Goal: Task Accomplishment & Management: Complete application form

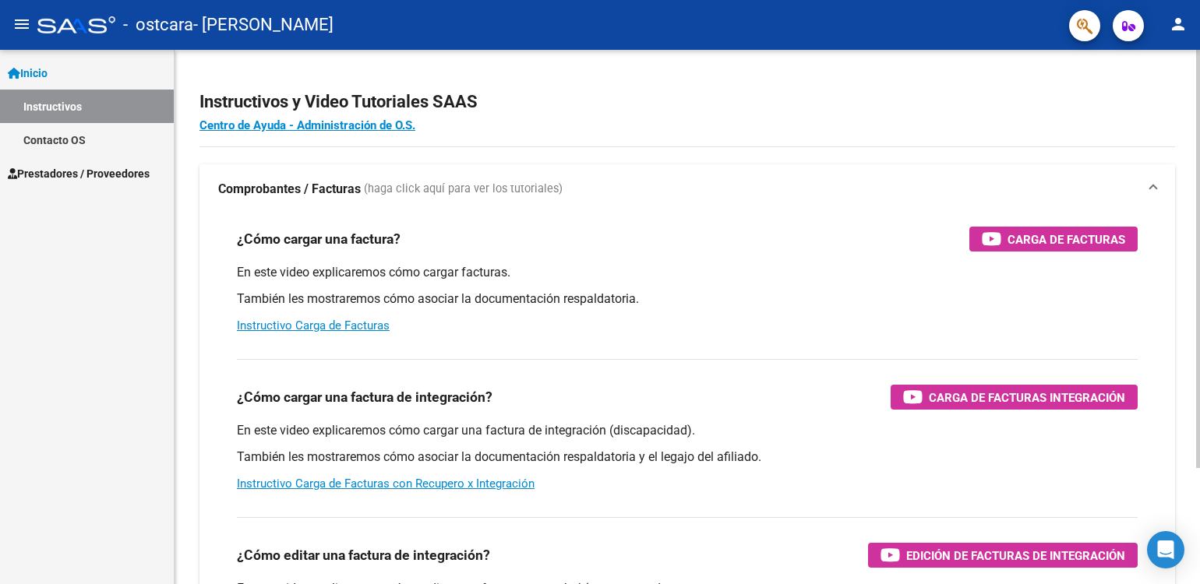
drag, startPoint x: 1156, startPoint y: 65, endPoint x: 1159, endPoint y: 93, distance: 27.4
click at [1159, 93] on div "Instructivos y Video Tutoriales SAAS Centro de Ayuda - Administración de O.S. C…" at bounding box center [688, 391] width 1026 height 683
click at [1160, 244] on div "¿Cómo cargar una factura? Carga de Facturas En este video explicaremos cómo car…" at bounding box center [687, 436] width 976 height 444
click at [324, 328] on link "Instructivo Carga de Facturas" at bounding box center [313, 326] width 153 height 14
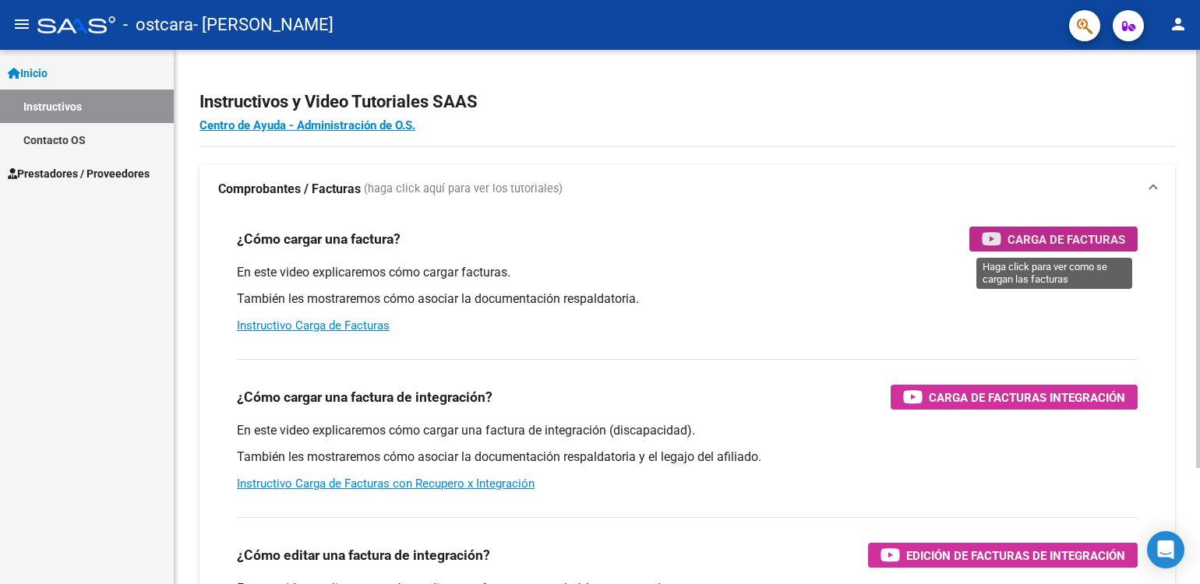
click at [1029, 245] on span "Carga de Facturas" at bounding box center [1067, 239] width 118 height 19
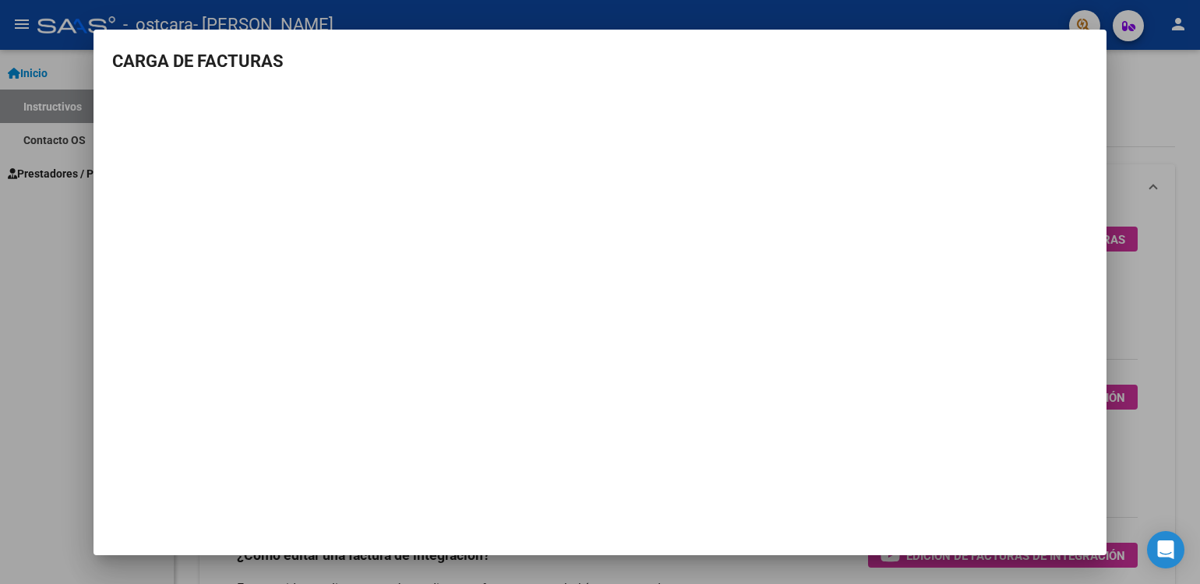
click at [1093, 48] on mat-dialog-content "CARGA DE FACTURAS" at bounding box center [600, 245] width 1013 height 394
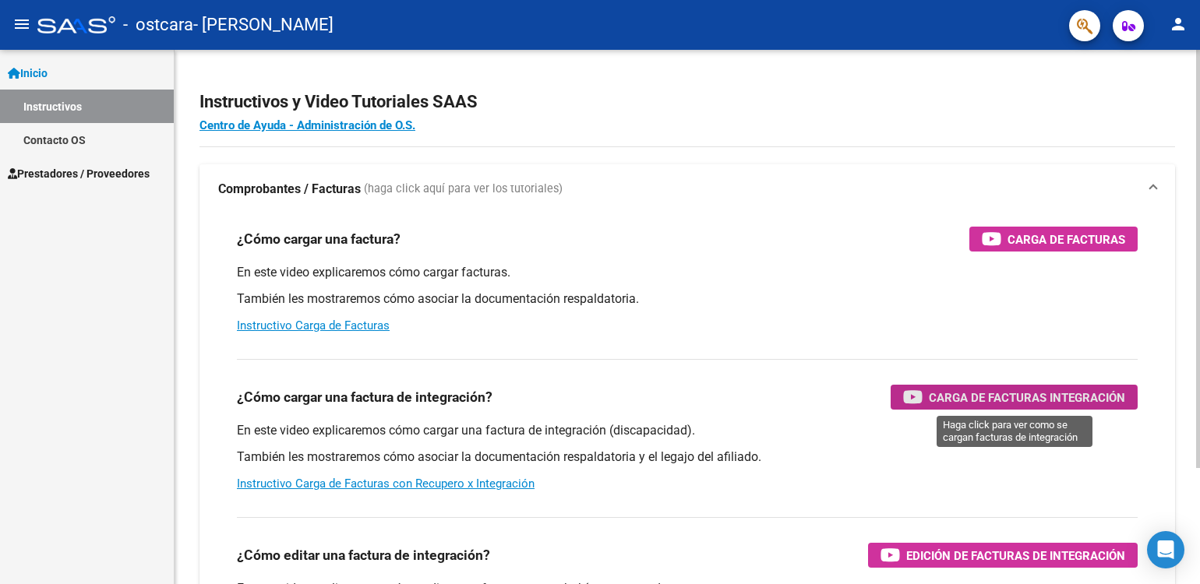
click at [973, 404] on span "Carga de Facturas Integración" at bounding box center [1027, 397] width 196 height 19
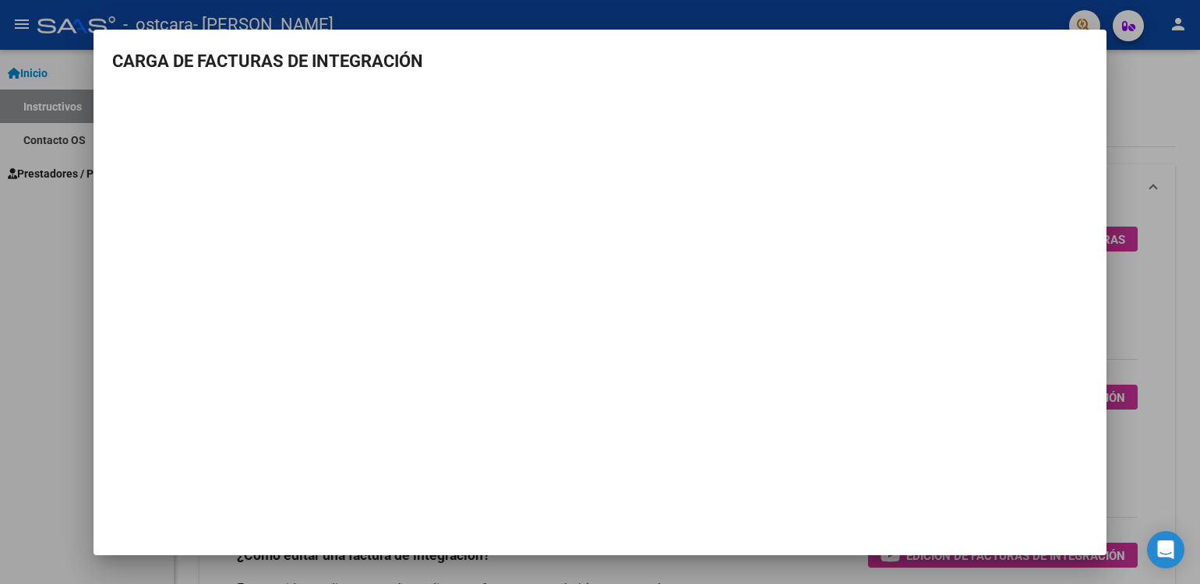
click at [729, 55] on h3 "CARGA DE FACTURAS DE INTEGRACIÓN" at bounding box center [600, 61] width 976 height 26
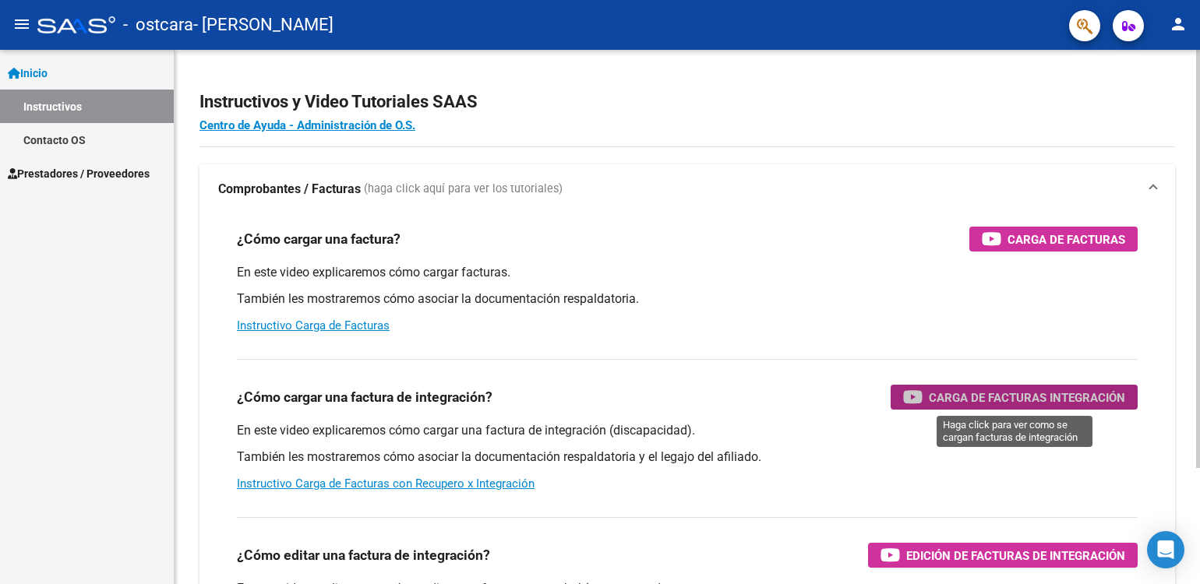
click at [1035, 397] on span "Carga de Facturas Integración" at bounding box center [1027, 397] width 196 height 19
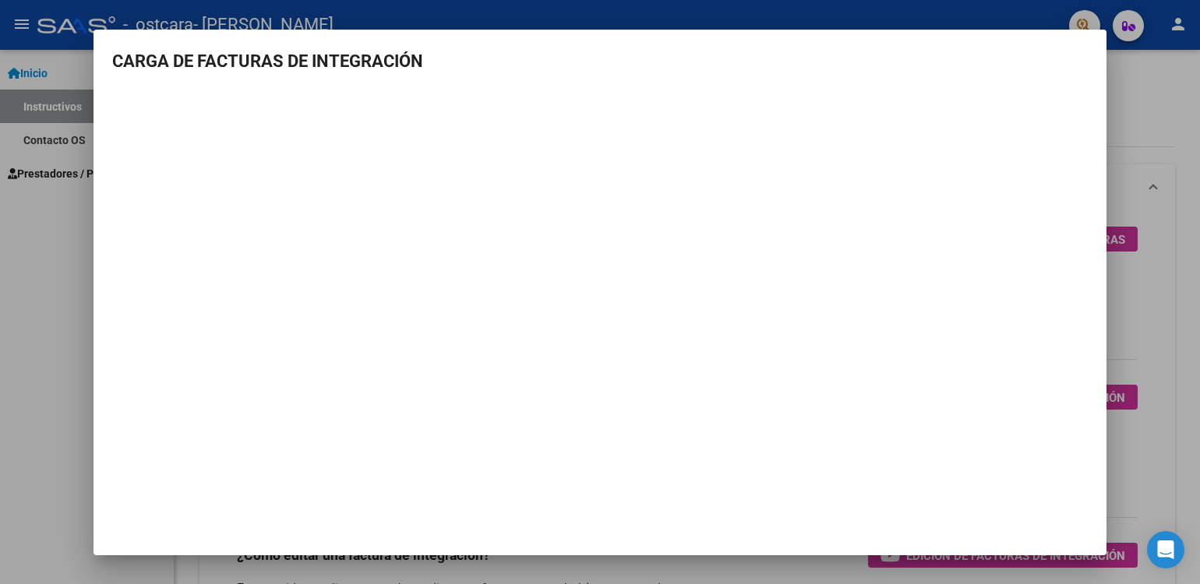
click at [1057, 88] on mat-dialog-content "CARGA DE FACTURAS DE INTEGRACIÓN" at bounding box center [600, 245] width 1013 height 394
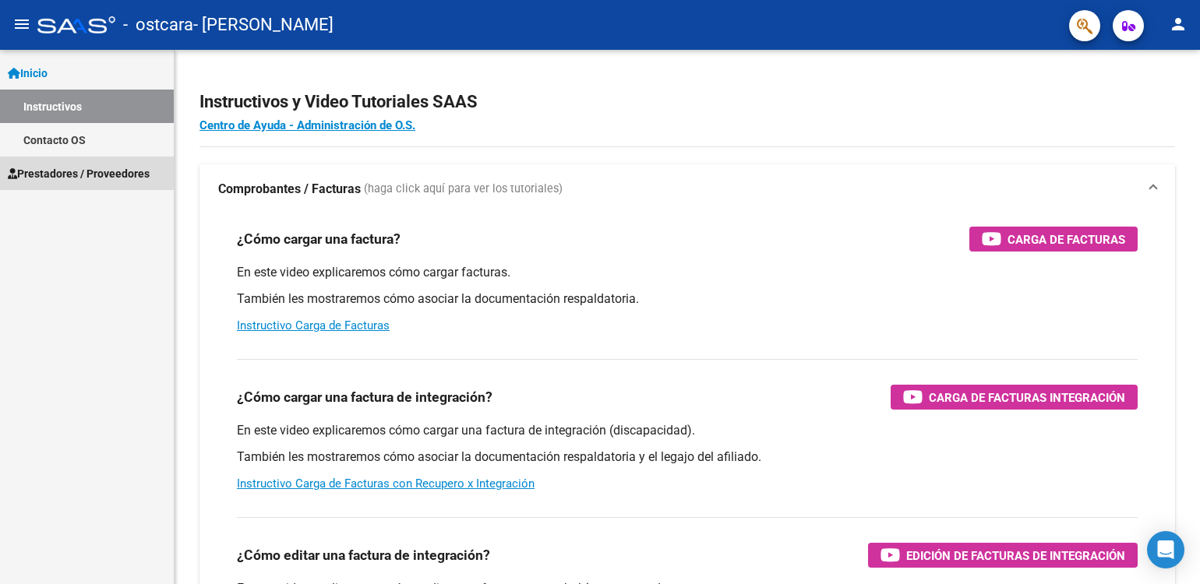
click at [118, 171] on span "Prestadores / Proveedores" at bounding box center [79, 173] width 142 height 17
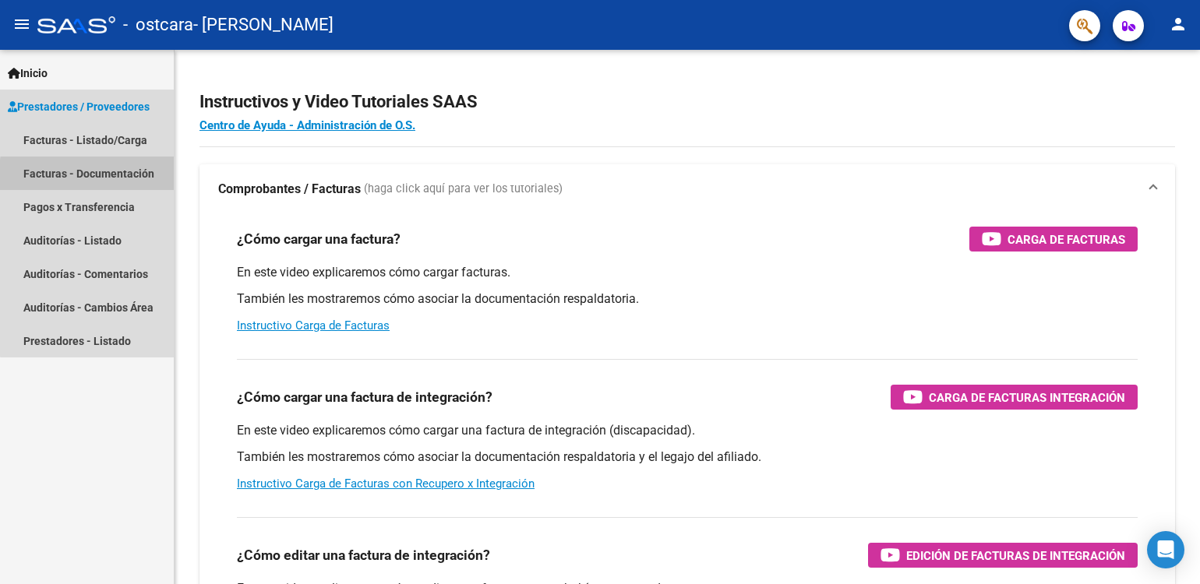
click at [96, 176] on link "Facturas - Documentación" at bounding box center [87, 174] width 174 height 34
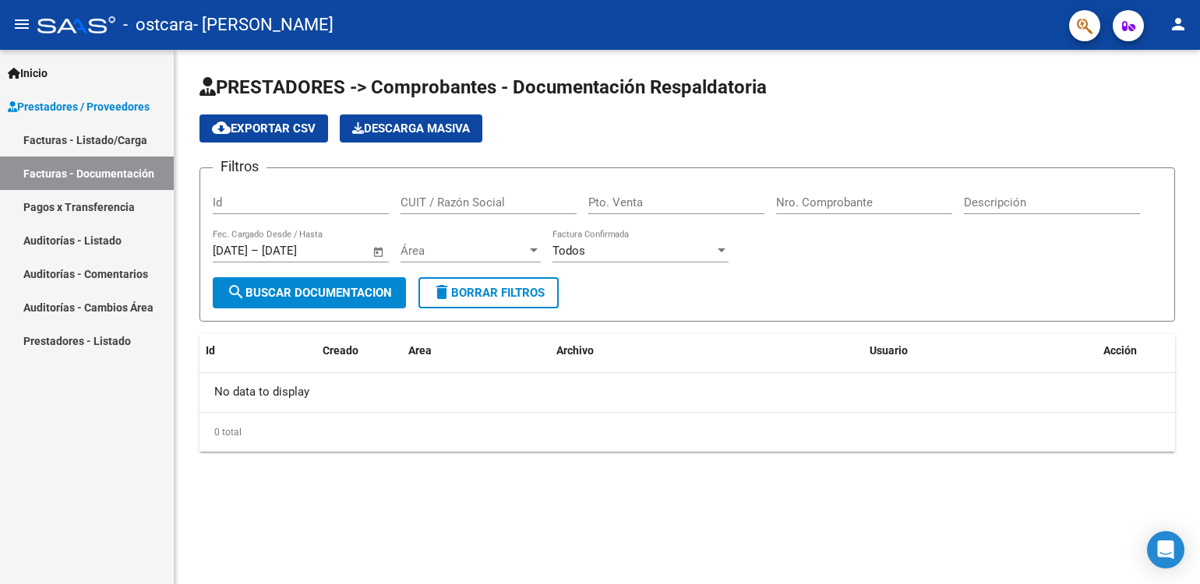
click at [276, 123] on span "cloud_download Exportar CSV" at bounding box center [264, 129] width 104 height 14
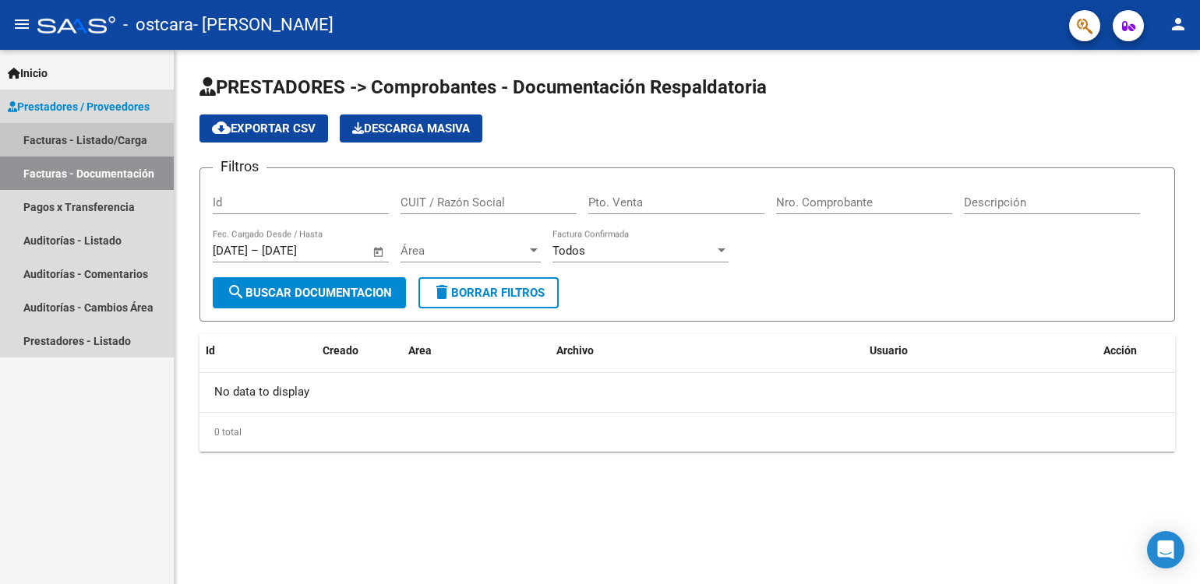
click at [82, 137] on link "Facturas - Listado/Carga" at bounding box center [87, 140] width 174 height 34
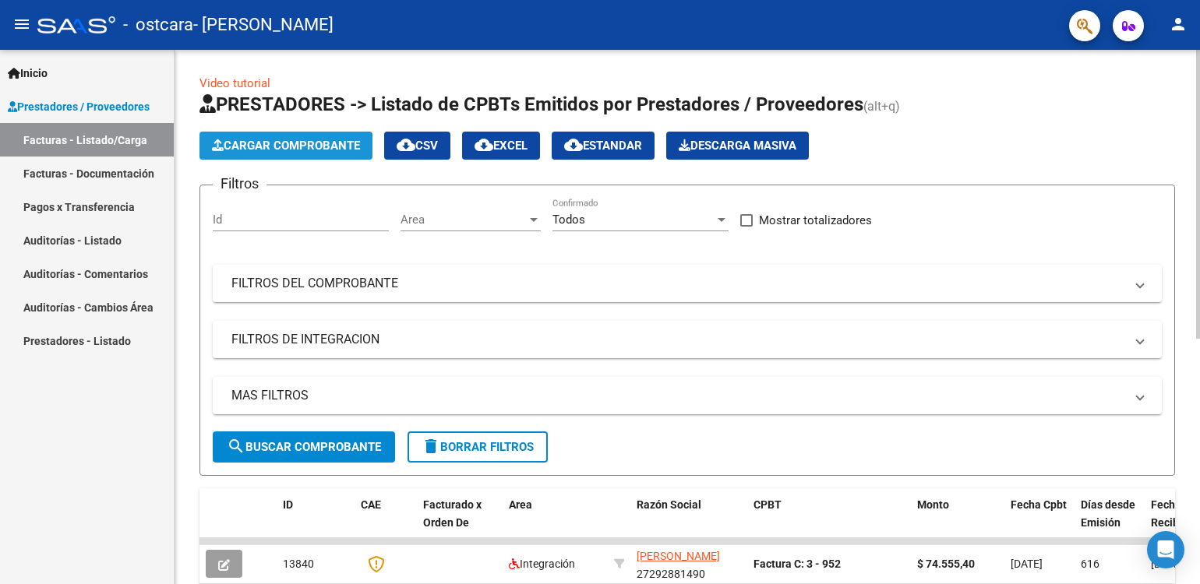
click at [295, 145] on span "Cargar Comprobante" at bounding box center [286, 146] width 148 height 14
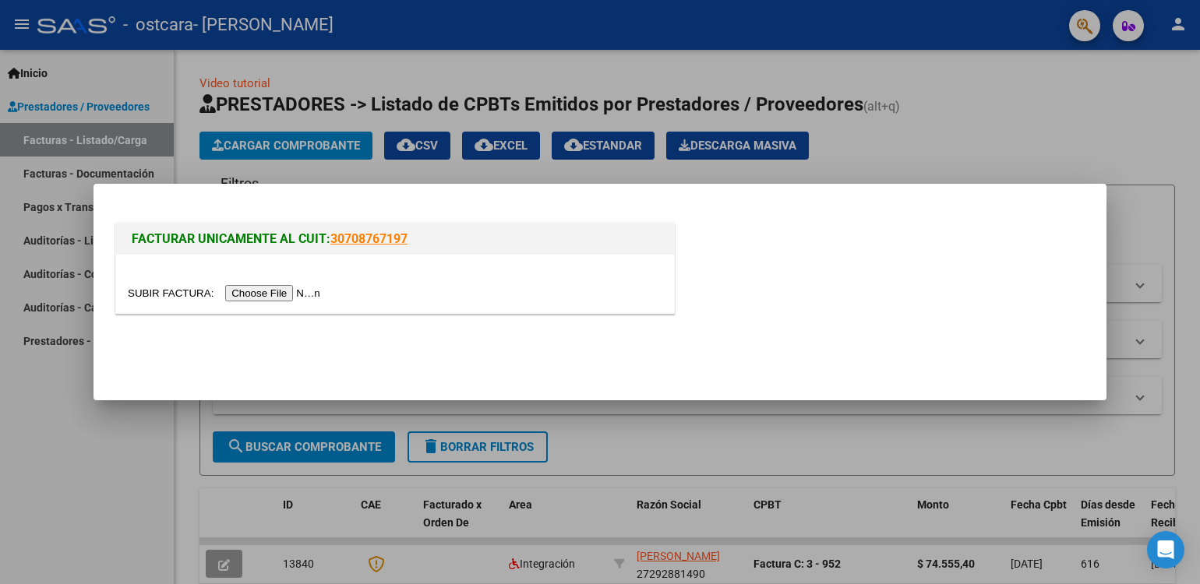
click at [290, 295] on input "file" at bounding box center [226, 293] width 197 height 16
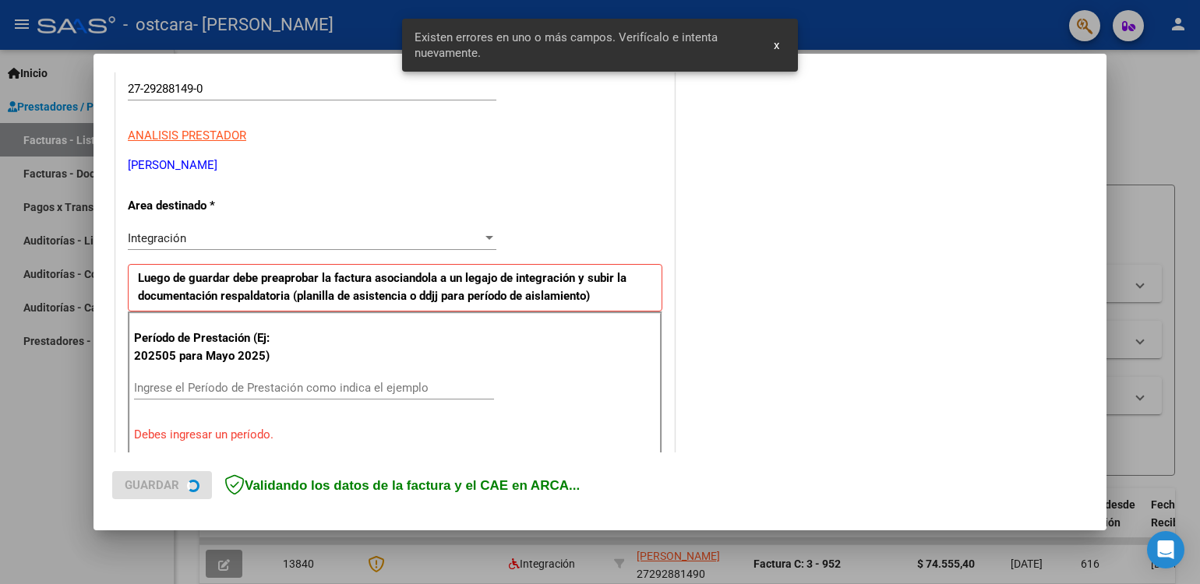
scroll to position [322, 0]
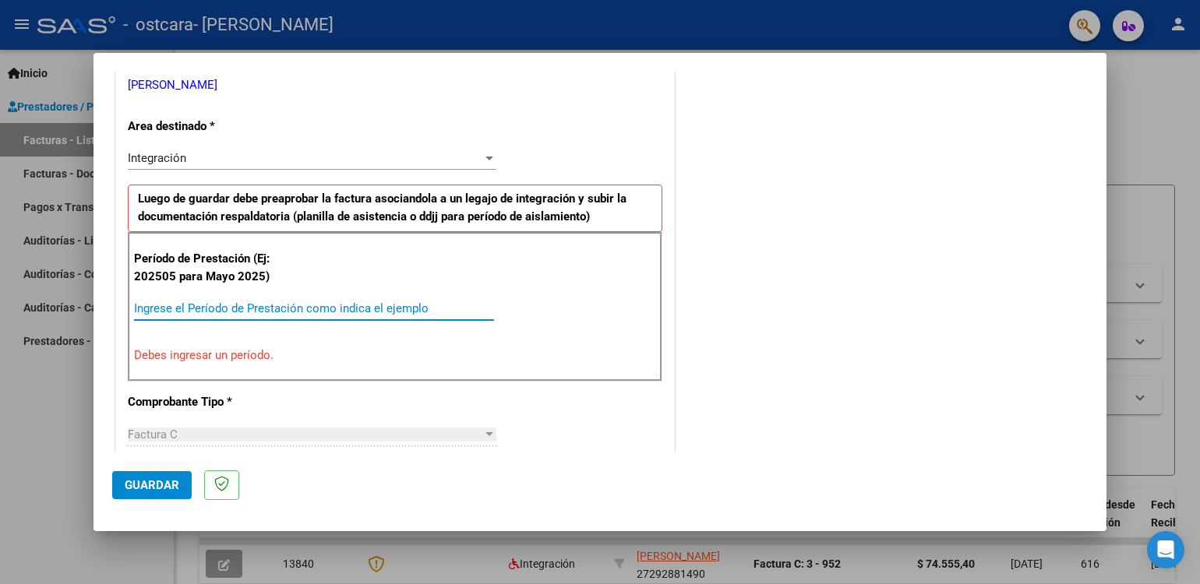
click at [256, 303] on input "Ingrese el Período de Prestación como indica el ejemplo" at bounding box center [314, 309] width 360 height 14
type input "-2"
type input "-1"
type input "-2"
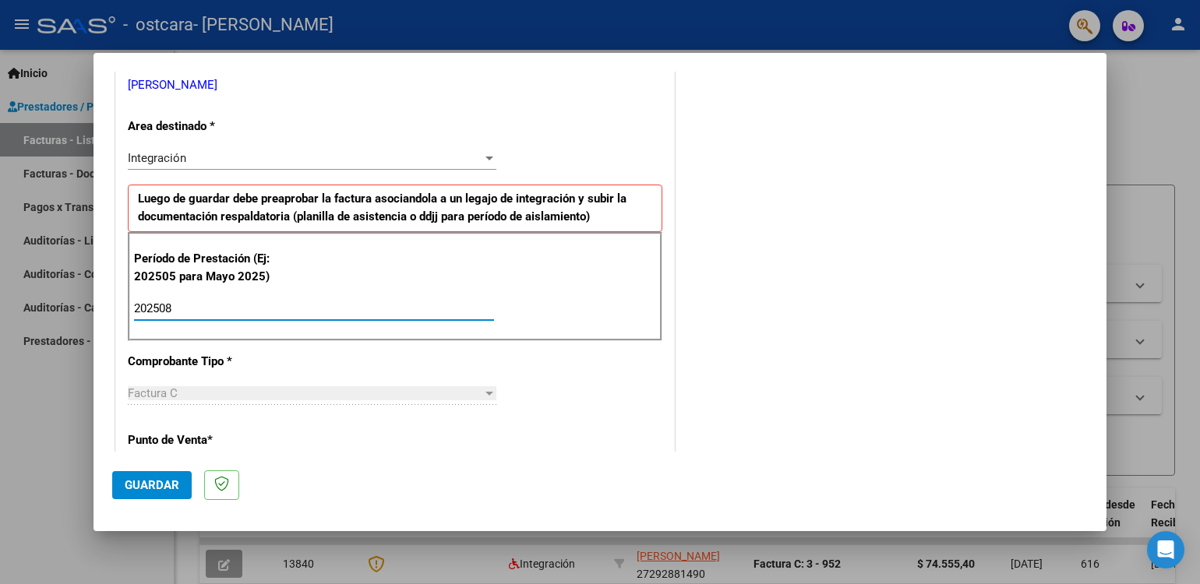
type input "202508"
click at [486, 394] on div at bounding box center [489, 393] width 14 height 12
click at [147, 487] on span "Guardar" at bounding box center [152, 485] width 55 height 14
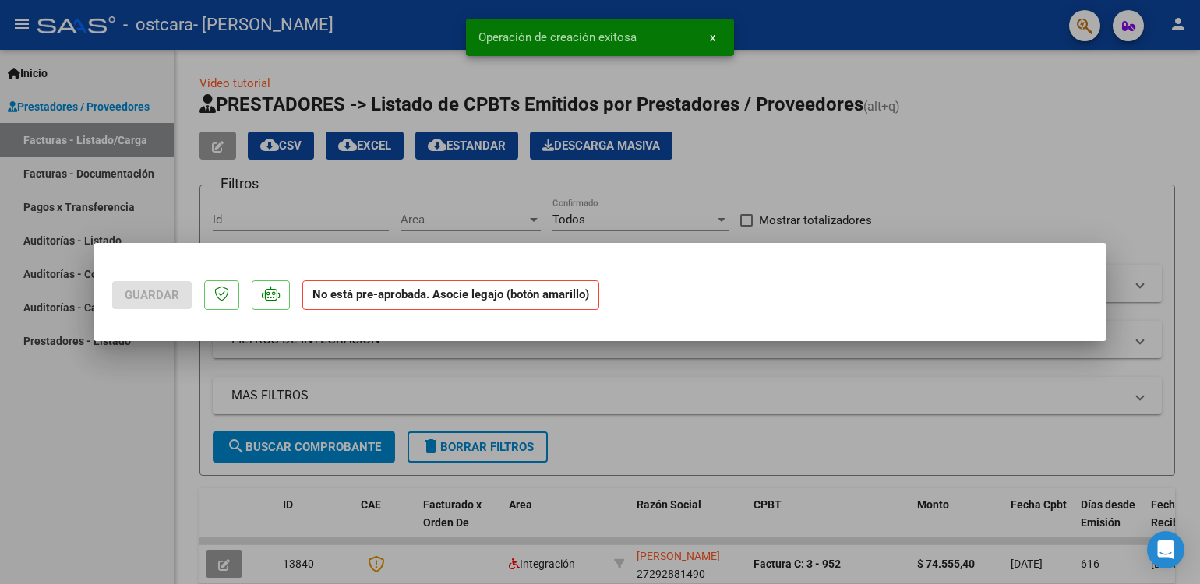
scroll to position [0, 0]
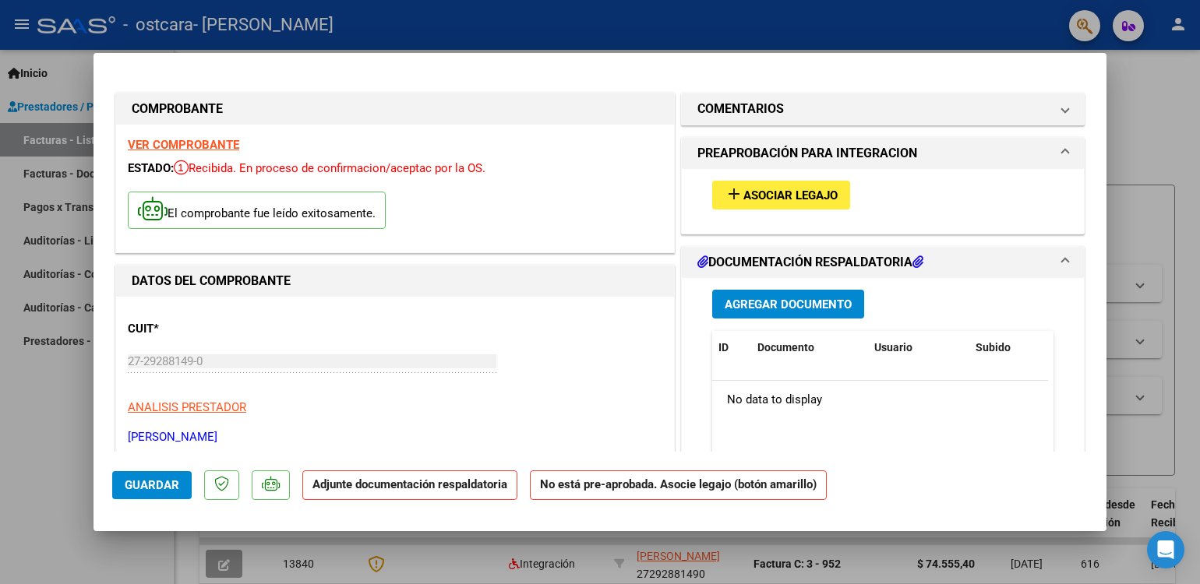
click at [768, 194] on span "Asociar Legajo" at bounding box center [790, 196] width 94 height 14
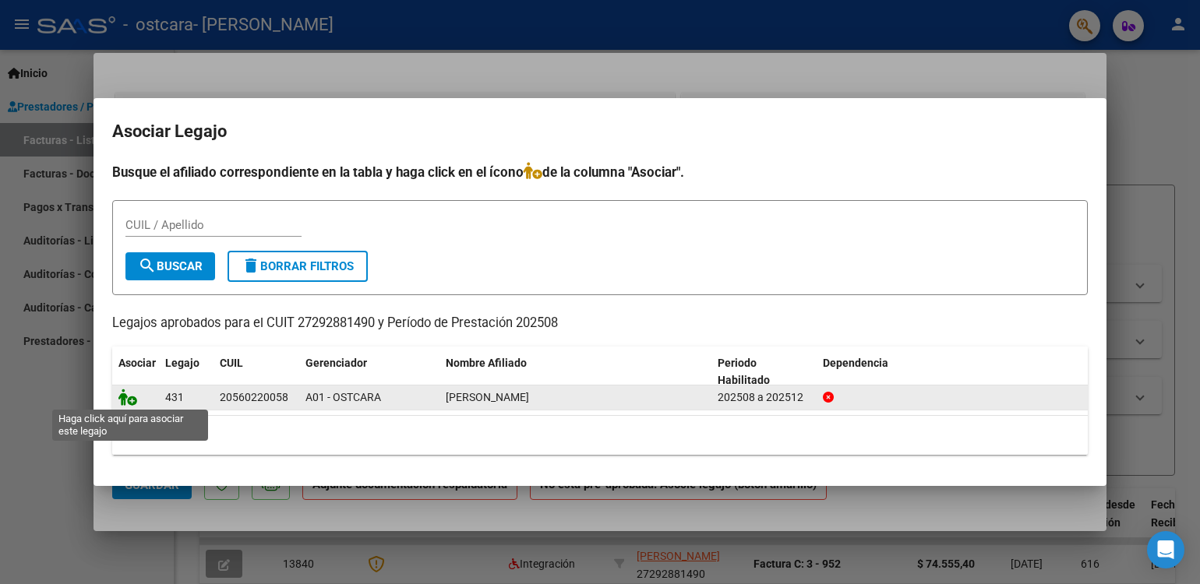
click at [129, 401] on icon at bounding box center [127, 397] width 19 height 17
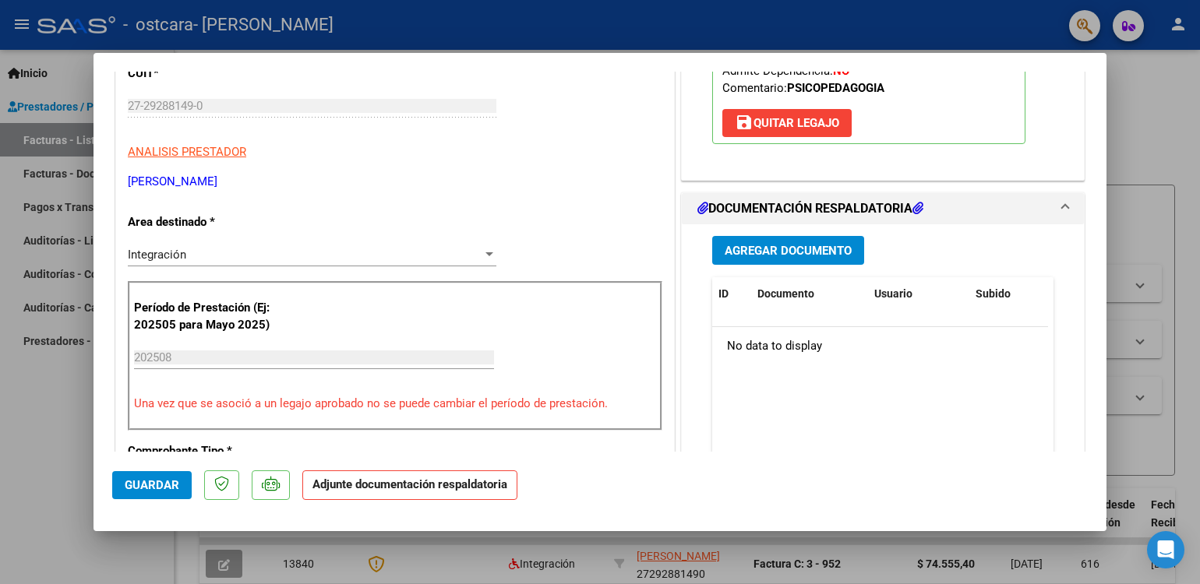
scroll to position [261, 0]
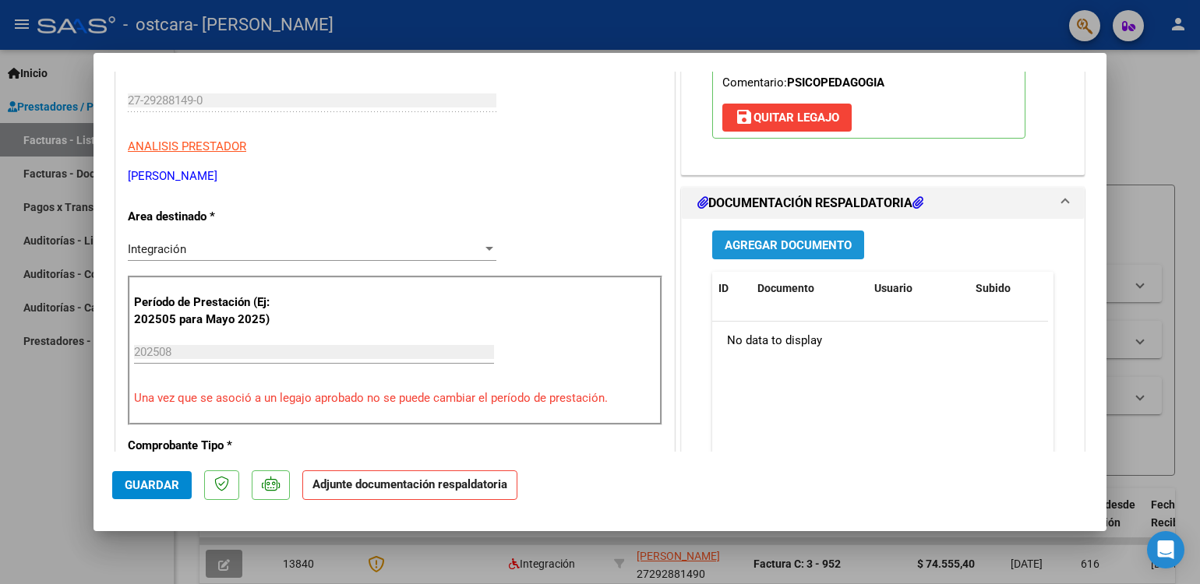
click at [798, 248] on span "Agregar Documento" at bounding box center [788, 245] width 127 height 14
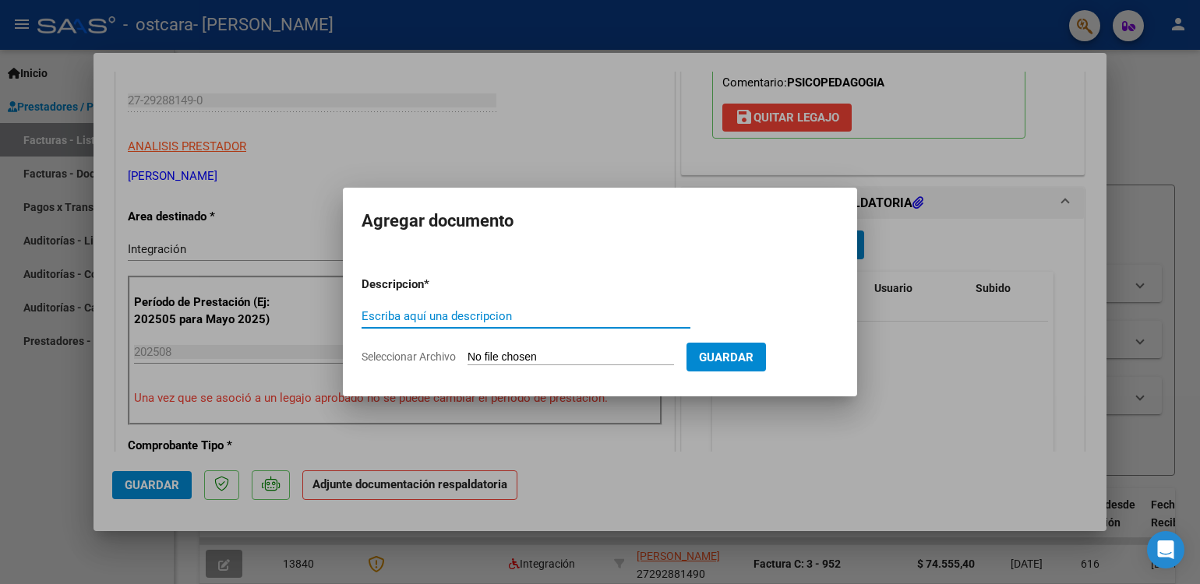
click at [503, 314] on input "Escriba aquí una descripcion" at bounding box center [526, 316] width 329 height 14
click at [511, 357] on input "Seleccionar Archivo" at bounding box center [571, 358] width 207 height 15
type input "C:\fakepath\EMIR PEREZ ASISTENCIA AGOSTO.pdf"
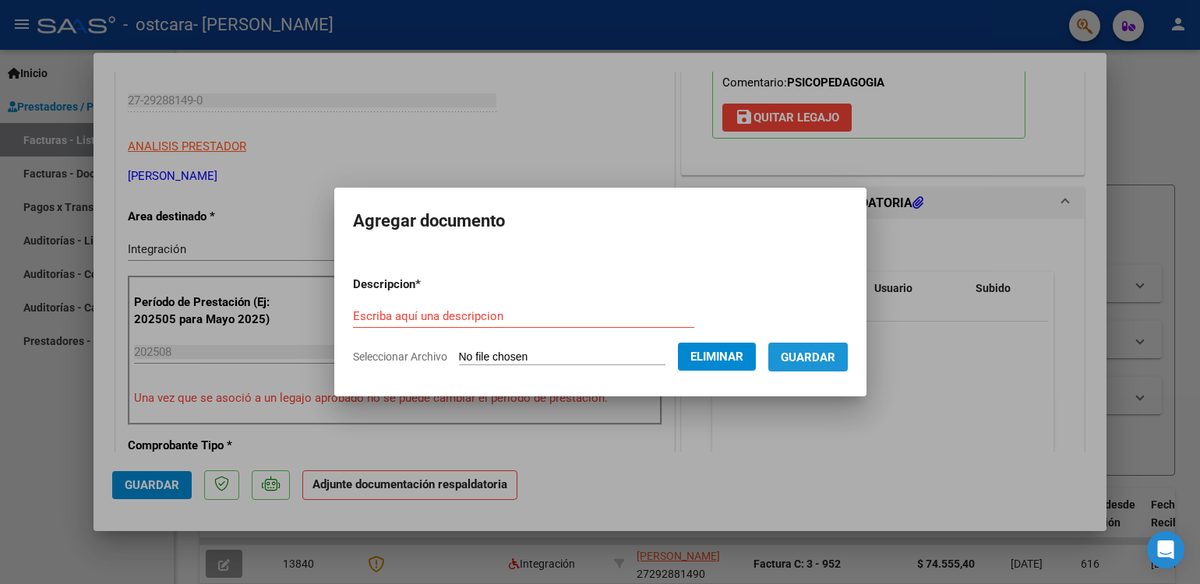
click at [823, 365] on button "Guardar" at bounding box center [807, 357] width 79 height 29
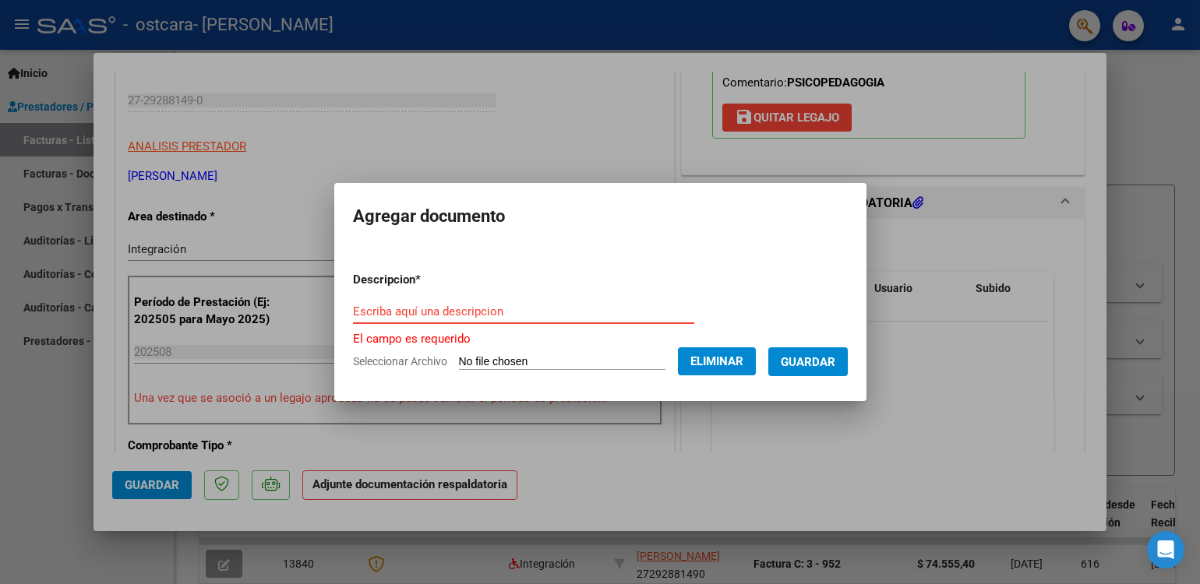
click at [591, 313] on input "Escriba aquí una descripcion" at bounding box center [523, 312] width 341 height 14
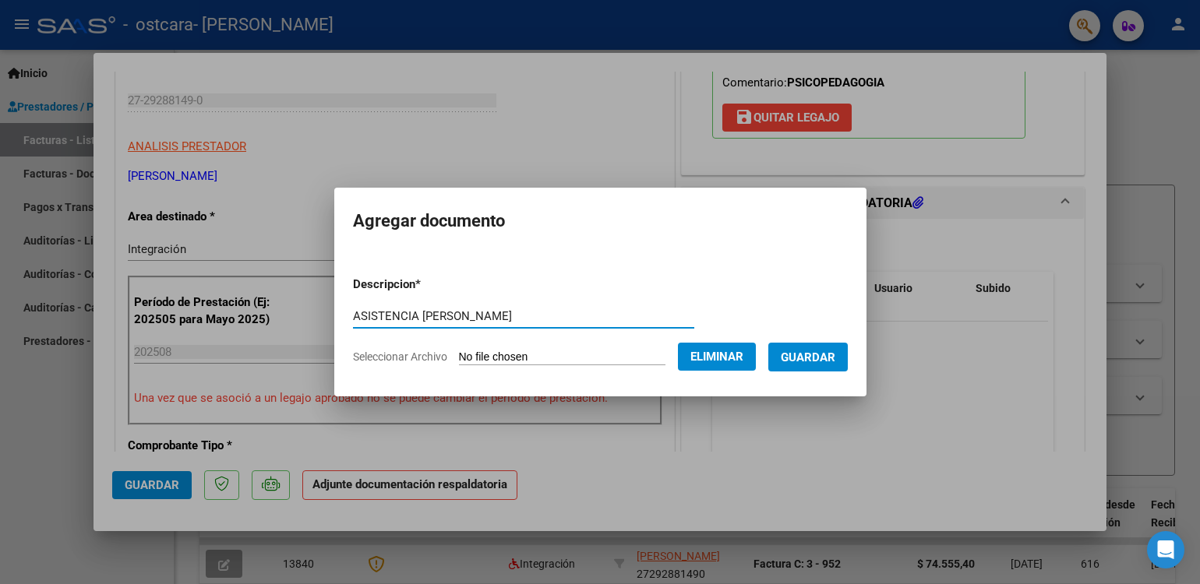
type input "ASISTENCIA AGOSTO EMIR"
click at [835, 352] on span "Guardar" at bounding box center [808, 358] width 55 height 14
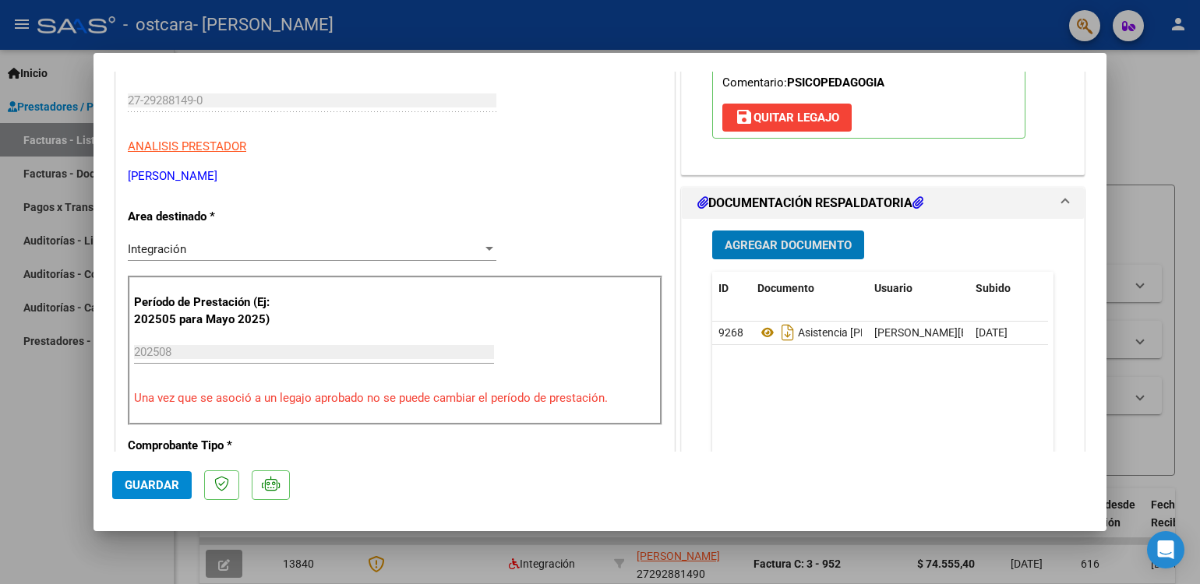
click at [215, 353] on input "202508" at bounding box center [314, 352] width 360 height 14
click at [151, 487] on span "Guardar" at bounding box center [152, 485] width 55 height 14
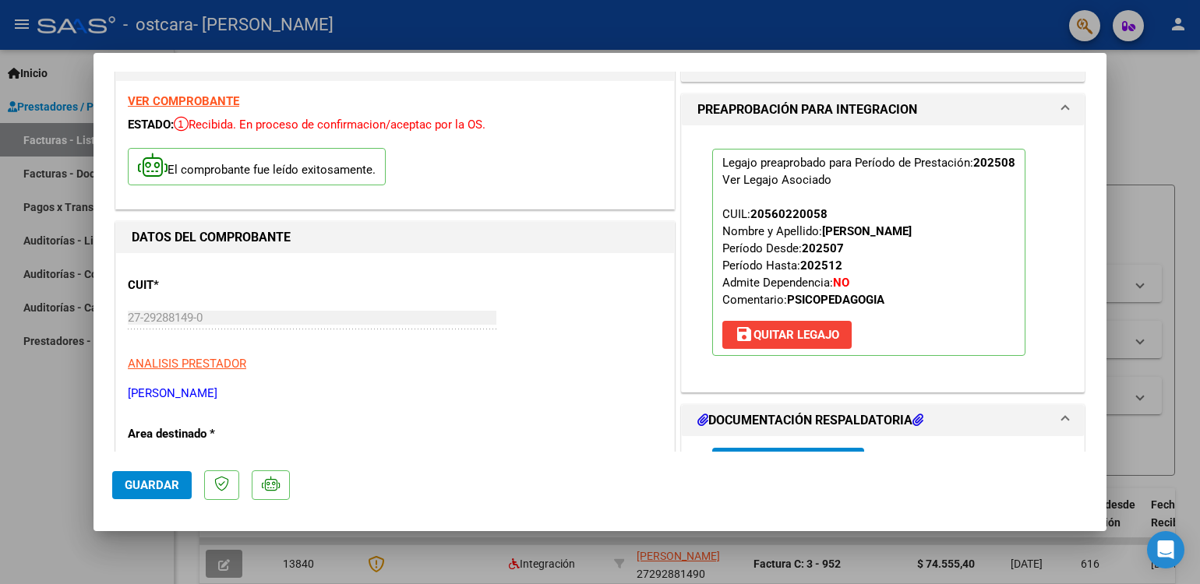
scroll to position [0, 0]
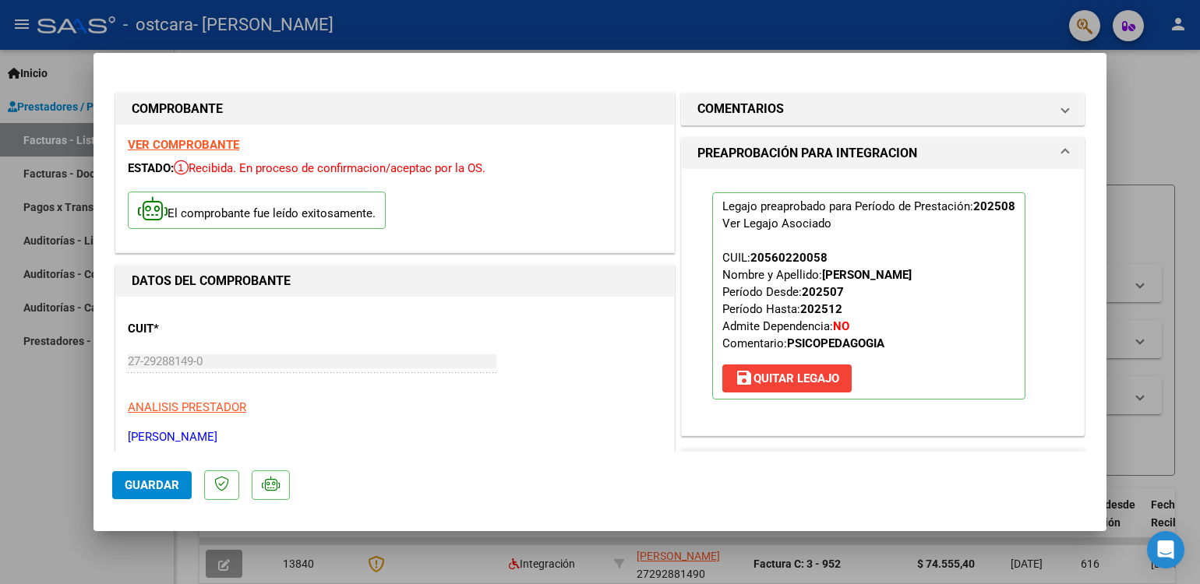
click at [1143, 62] on div at bounding box center [600, 292] width 1200 height 584
type input "$ 0,00"
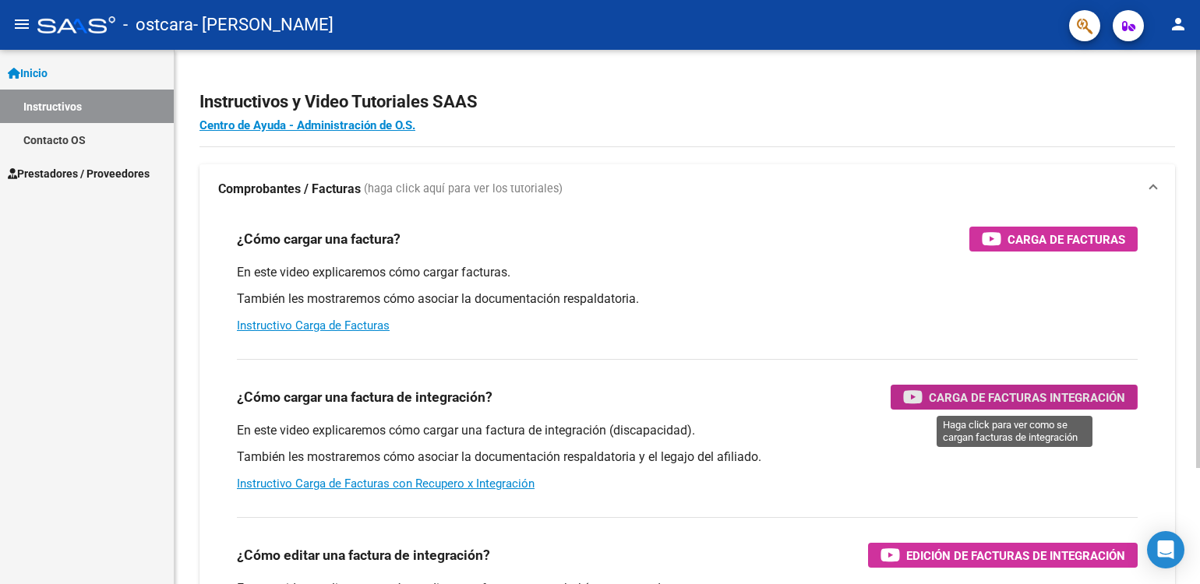
click at [958, 397] on span "Carga de Facturas Integración" at bounding box center [1027, 397] width 196 height 19
